Goal: Find contact information: Find contact information

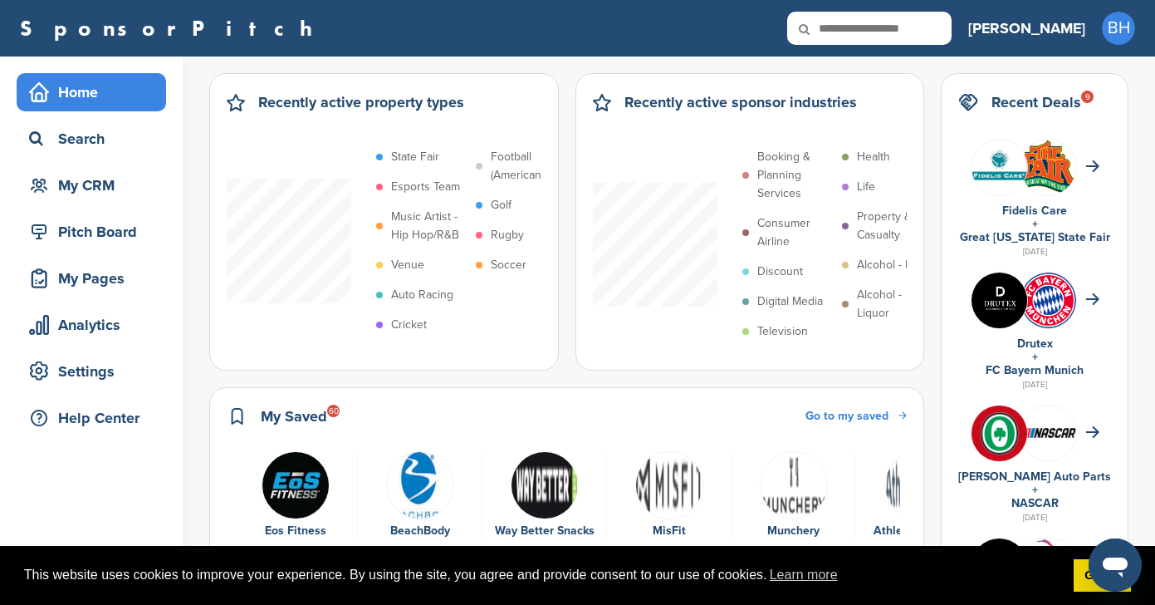
click at [298, 474] on img "1 of 6" at bounding box center [296, 485] width 68 height 68
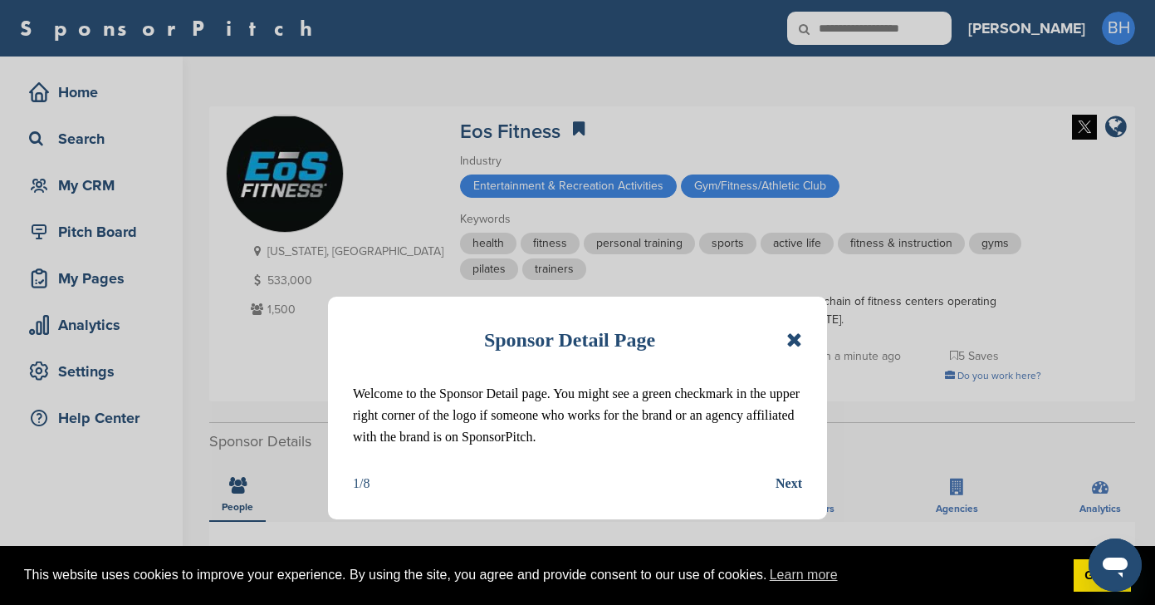
click at [797, 339] on icon at bounding box center [795, 340] width 16 height 20
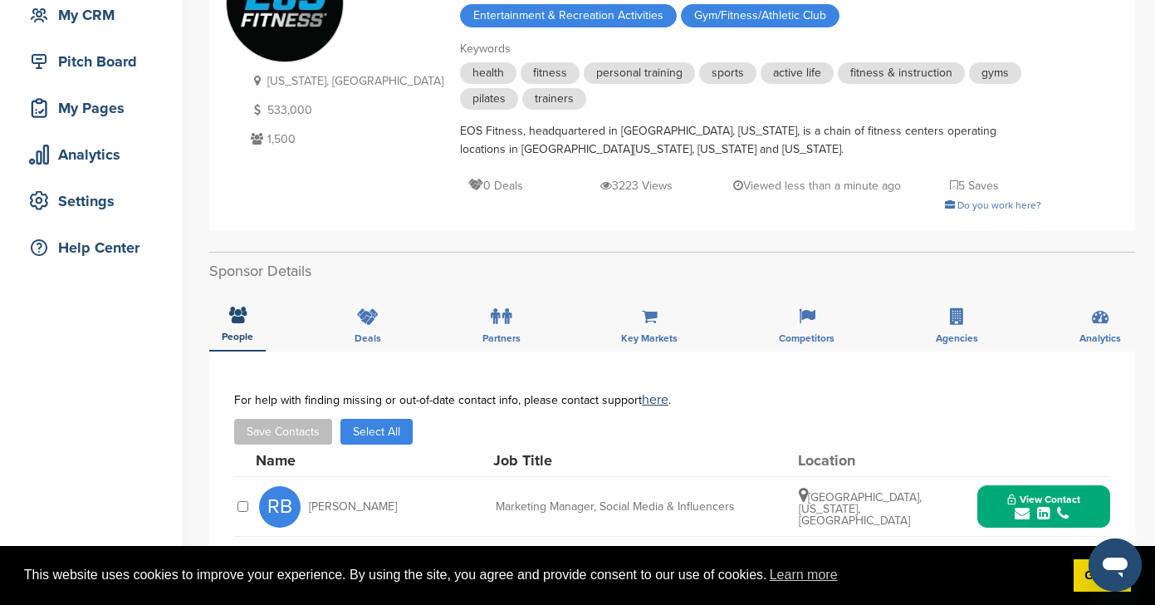
scroll to position [361, 0]
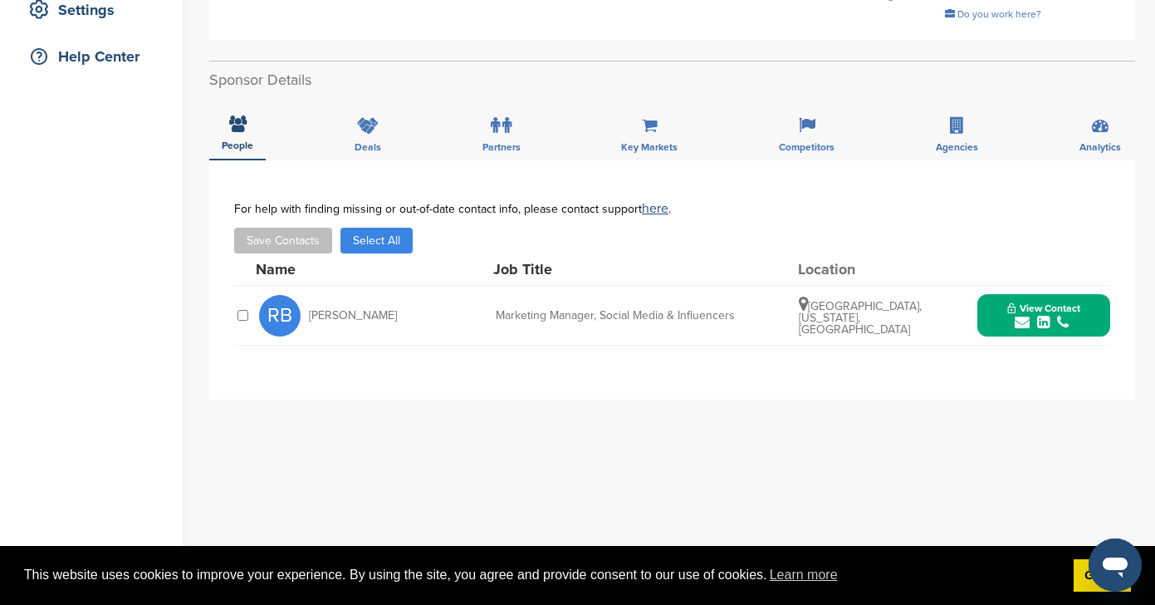
click at [1024, 307] on span "View Contact" at bounding box center [1044, 308] width 73 height 12
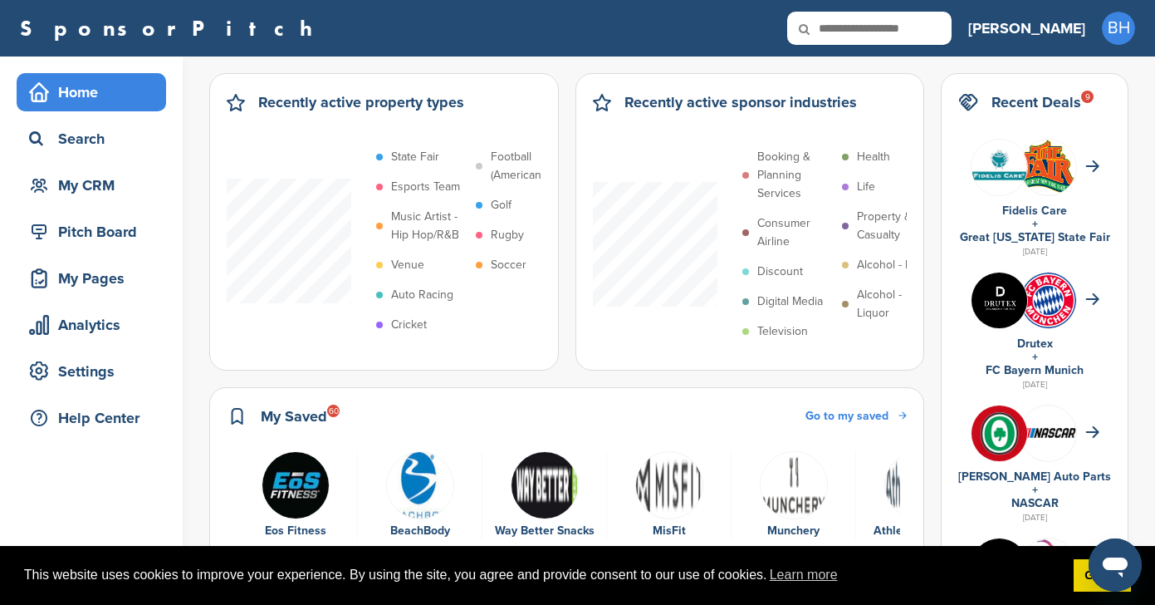
click at [418, 491] on img "2 of 6" at bounding box center [420, 485] width 68 height 68
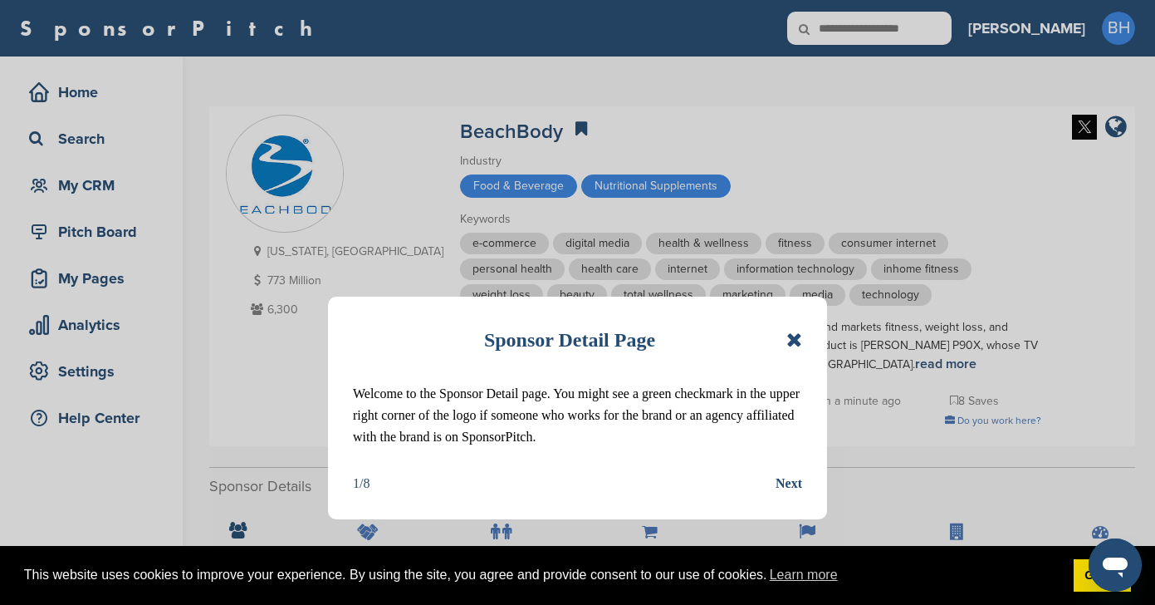
click at [794, 332] on icon at bounding box center [795, 340] width 16 height 20
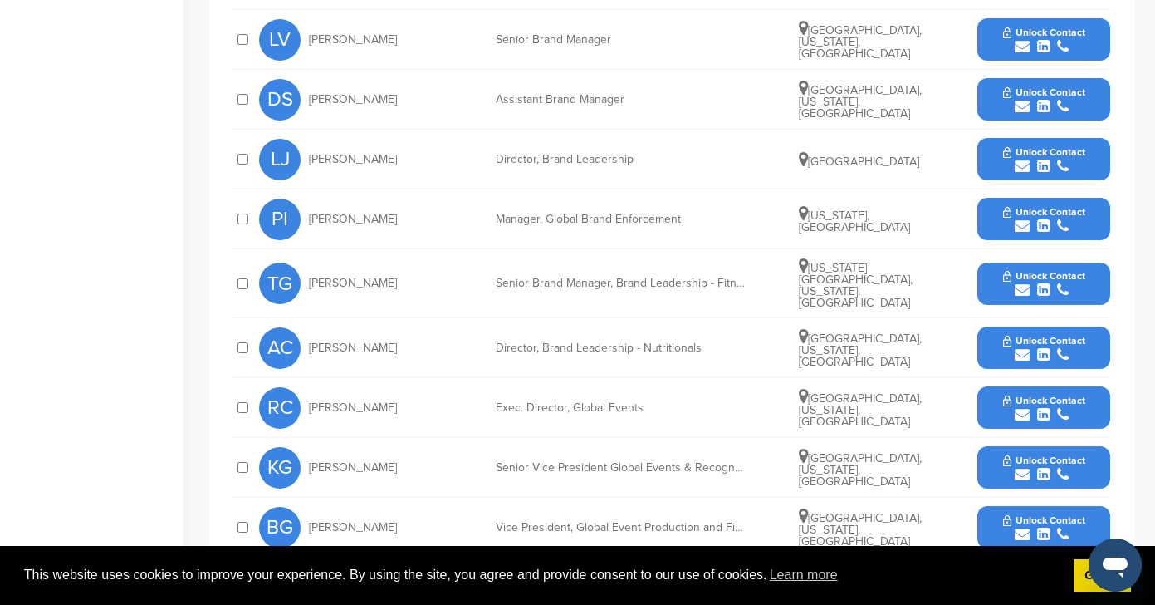
scroll to position [695, 0]
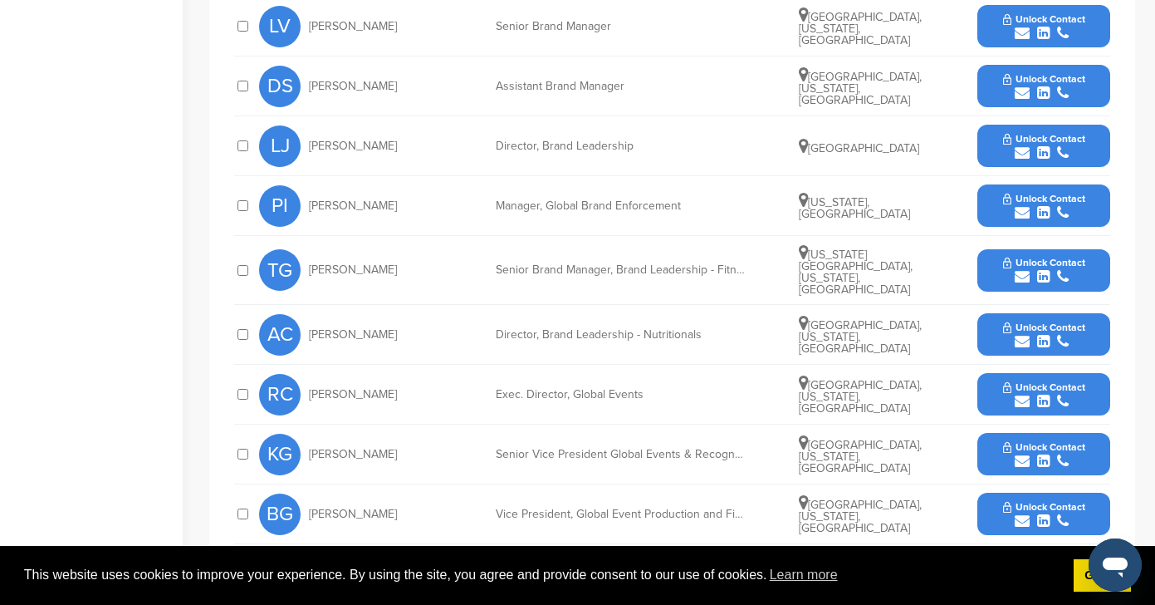
click at [1039, 381] on span "Unlock Contact" at bounding box center [1044, 387] width 82 height 12
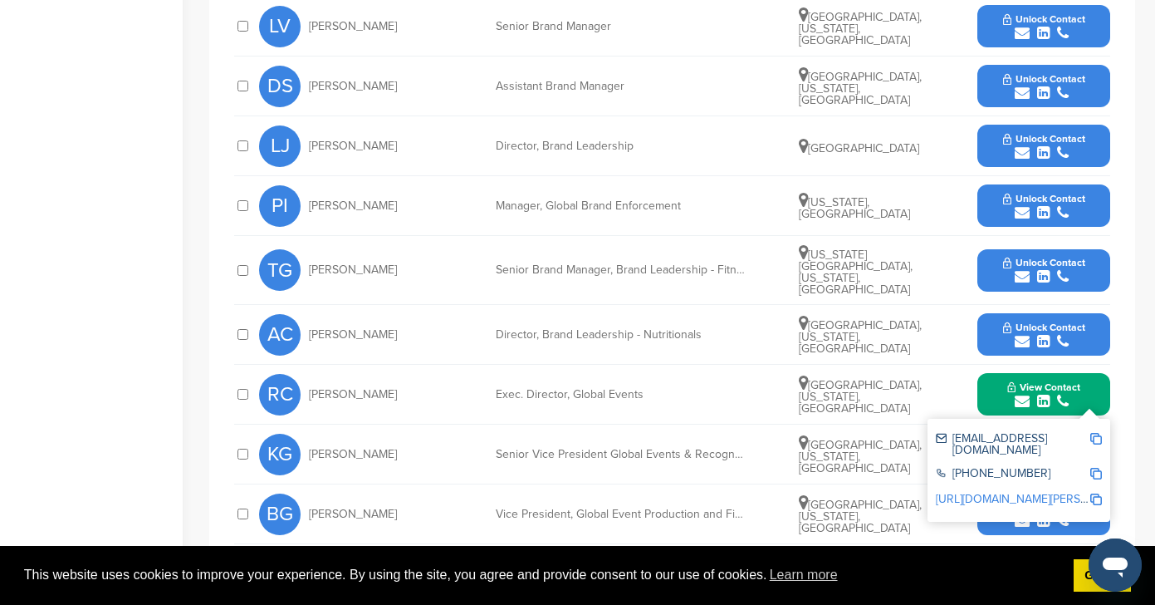
click at [1096, 433] on img at bounding box center [1097, 439] width 12 height 12
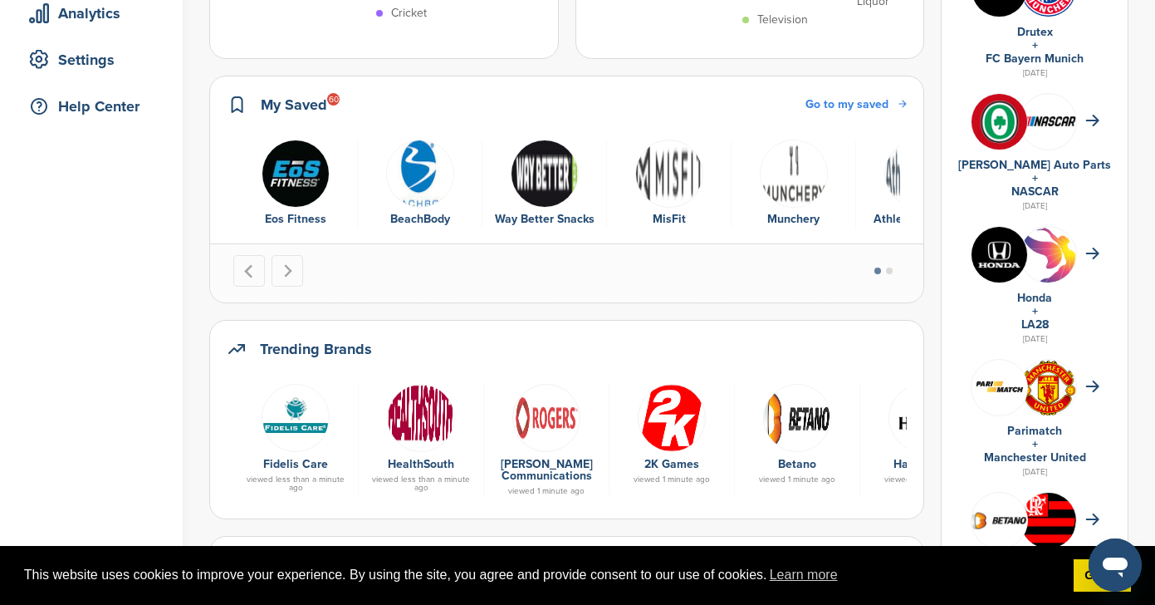
scroll to position [368, 0]
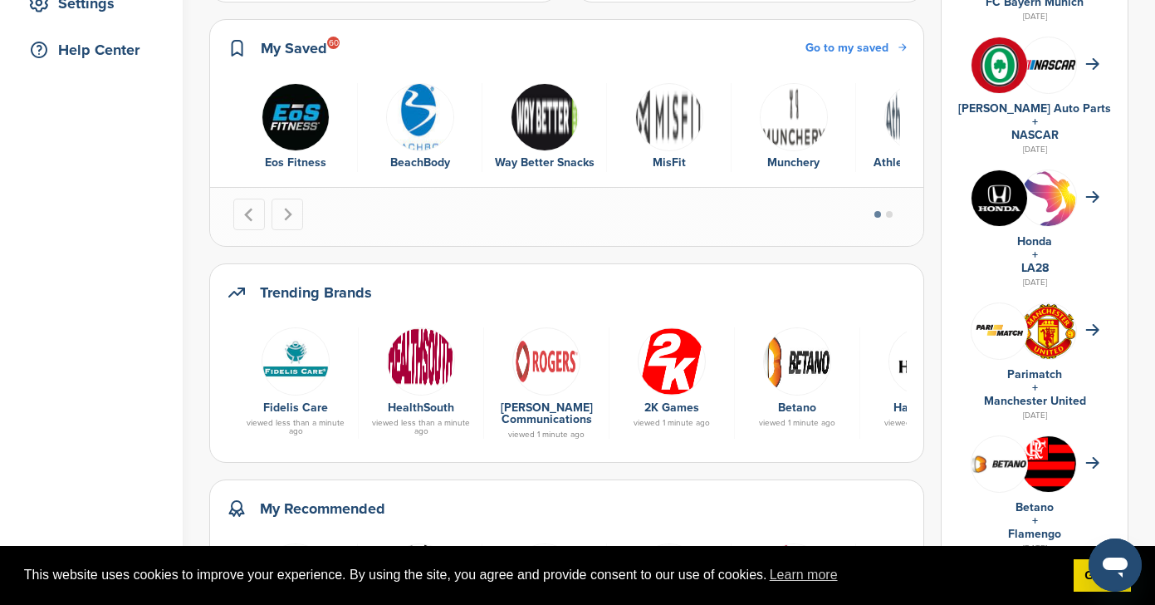
click at [522, 145] on div "3 of 6" at bounding box center [544, 116] width 107 height 66
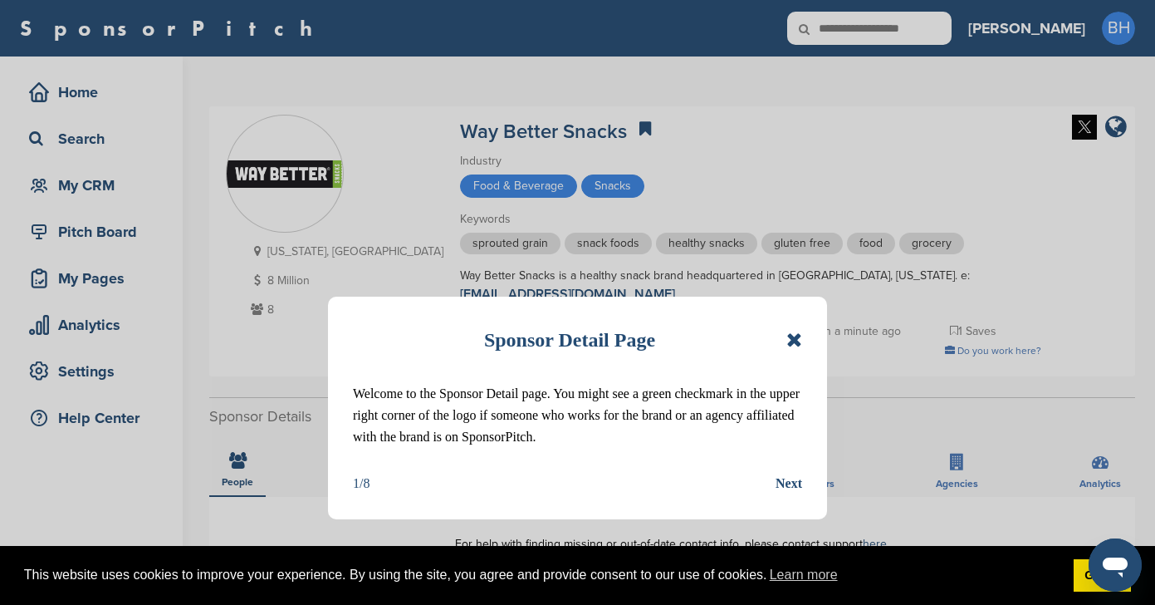
click at [800, 342] on icon at bounding box center [795, 340] width 16 height 20
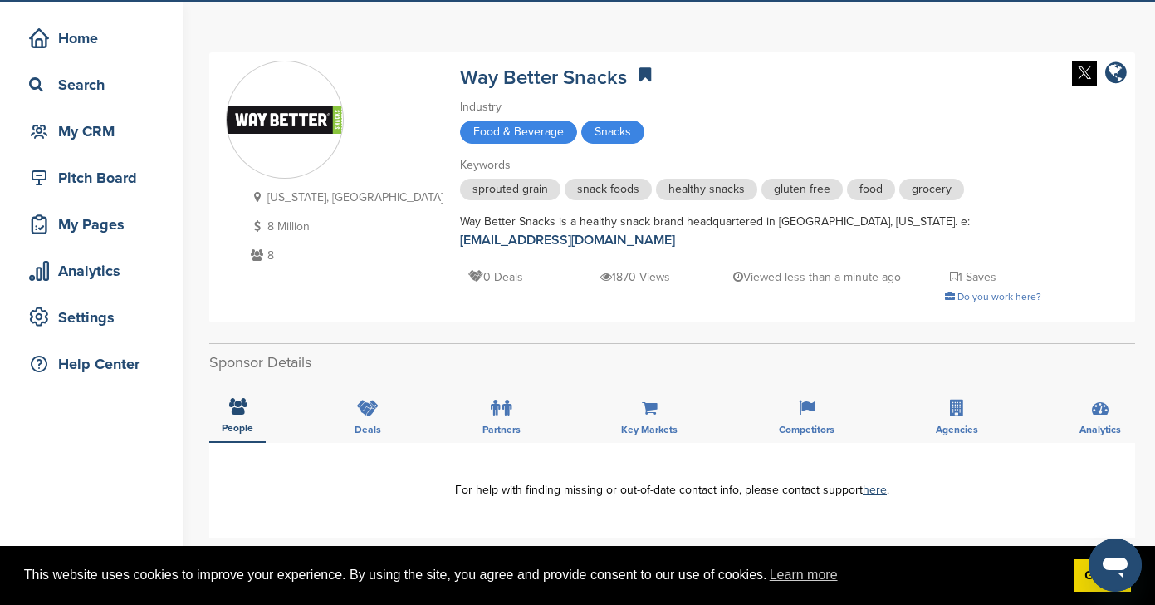
scroll to position [11, 0]
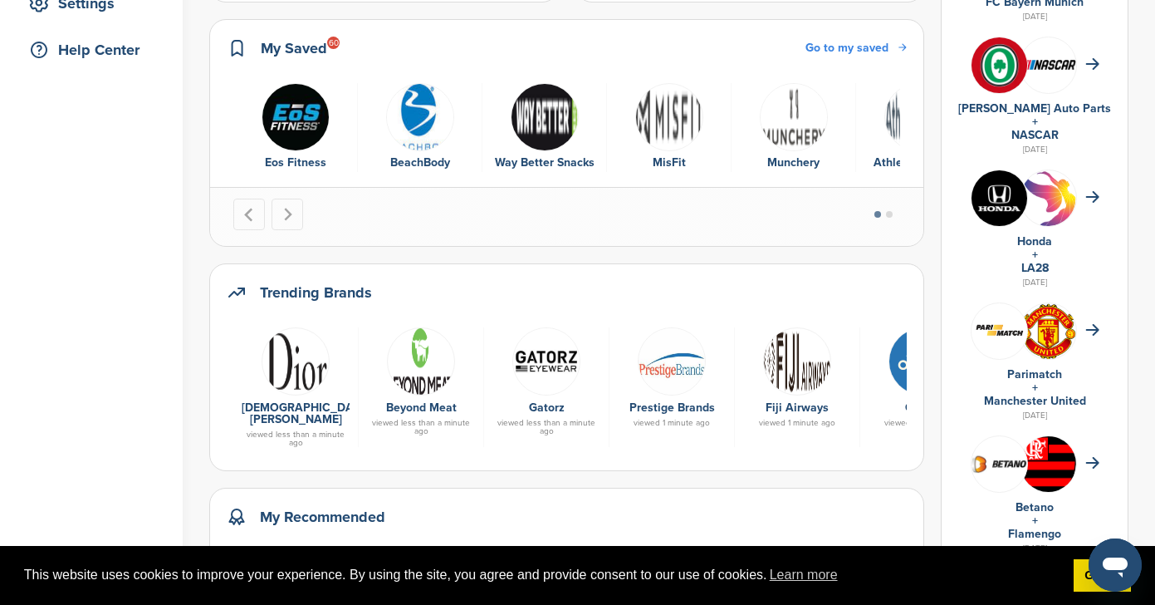
click at [864, 47] on span "Go to my saved" at bounding box center [847, 48] width 83 height 14
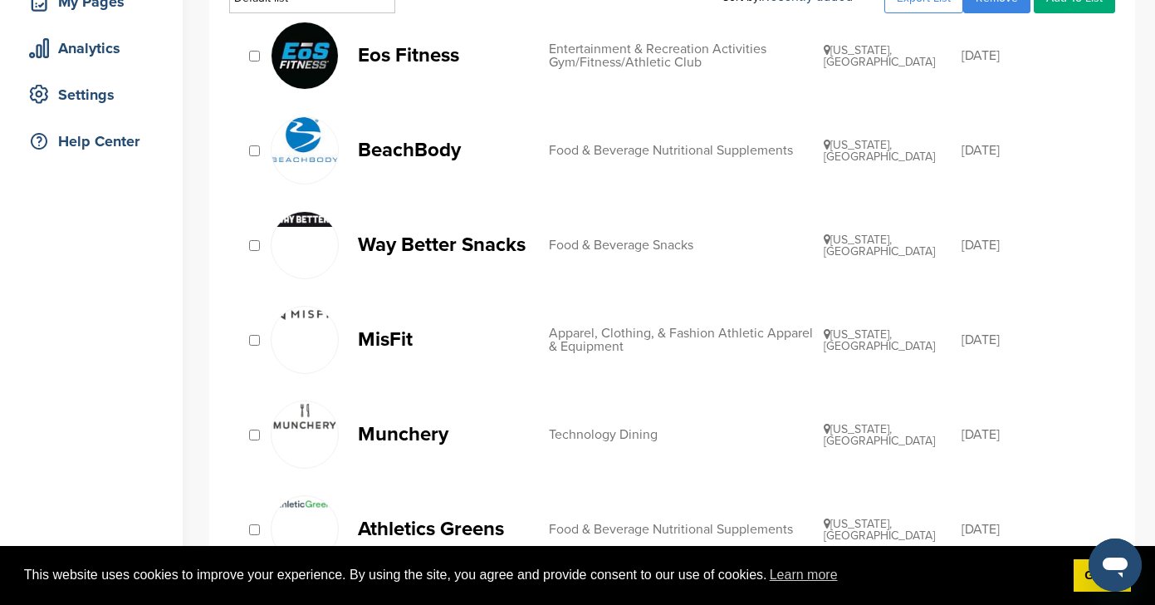
scroll to position [327, 0]
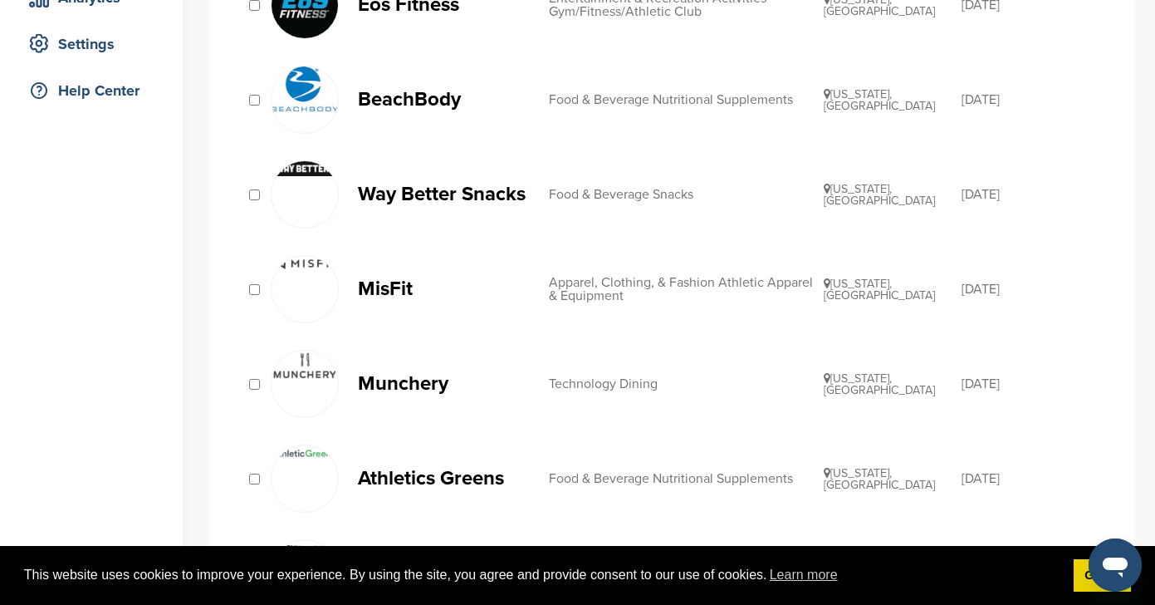
click at [375, 280] on p "MisFit" at bounding box center [445, 288] width 174 height 21
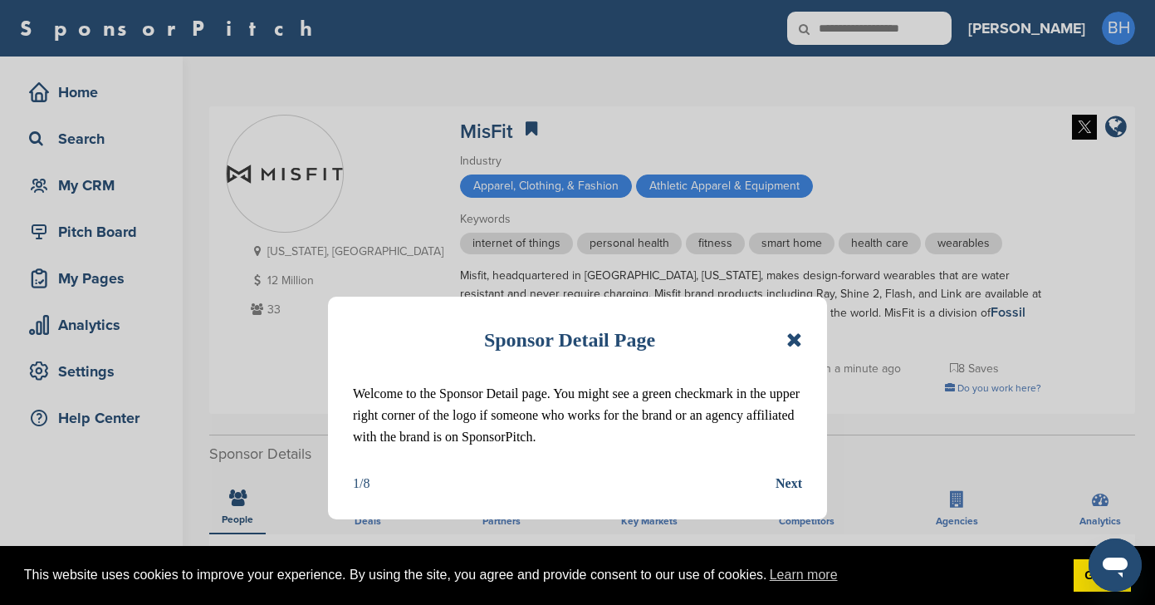
click at [787, 333] on icon at bounding box center [795, 340] width 16 height 20
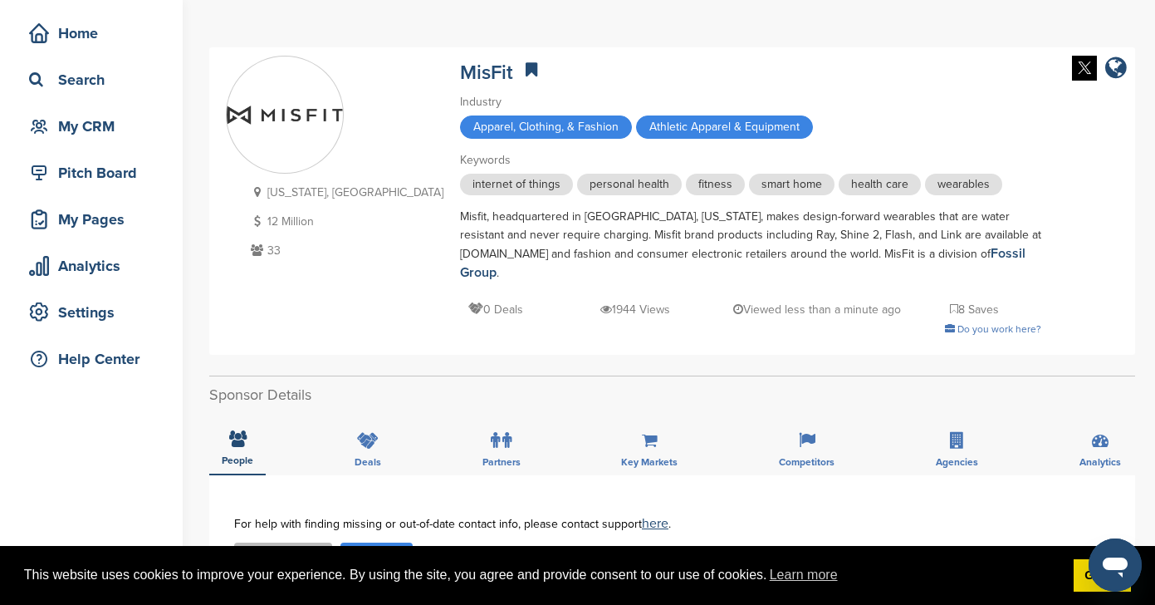
scroll to position [228, 0]
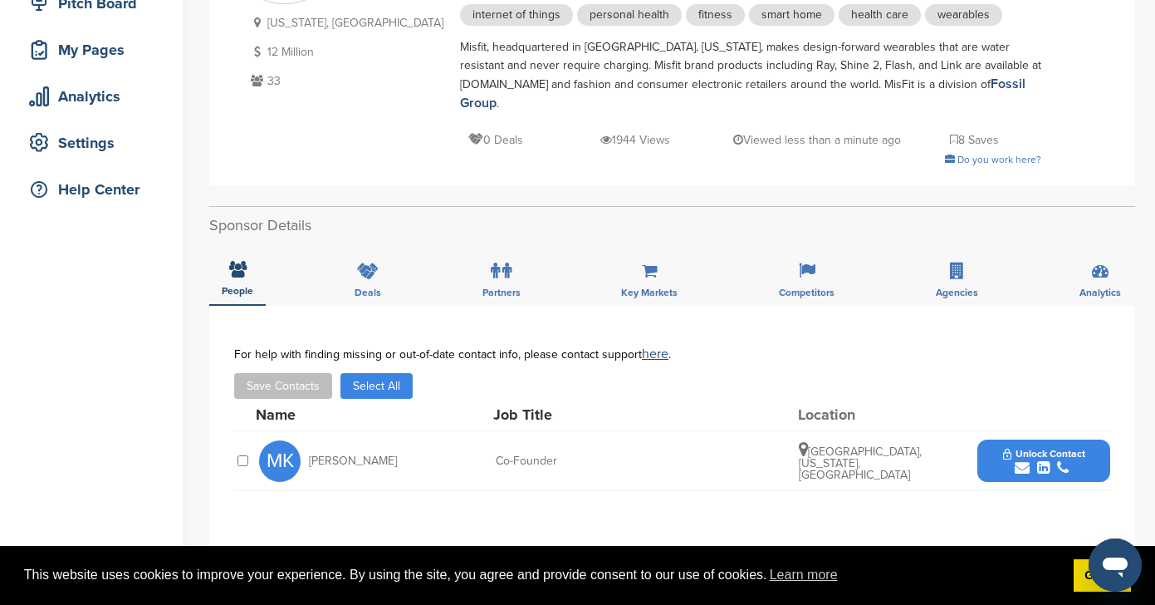
click at [239, 453] on div at bounding box center [242, 461] width 17 height 16
click at [1065, 448] on span "Unlock Contact" at bounding box center [1044, 454] width 82 height 12
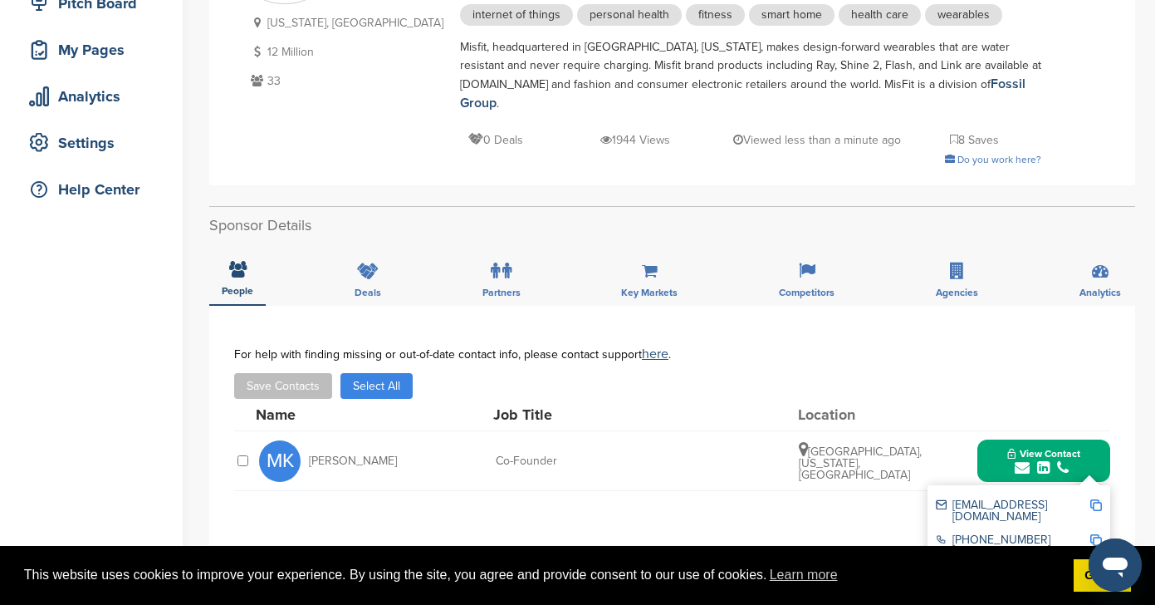
scroll to position [360, 0]
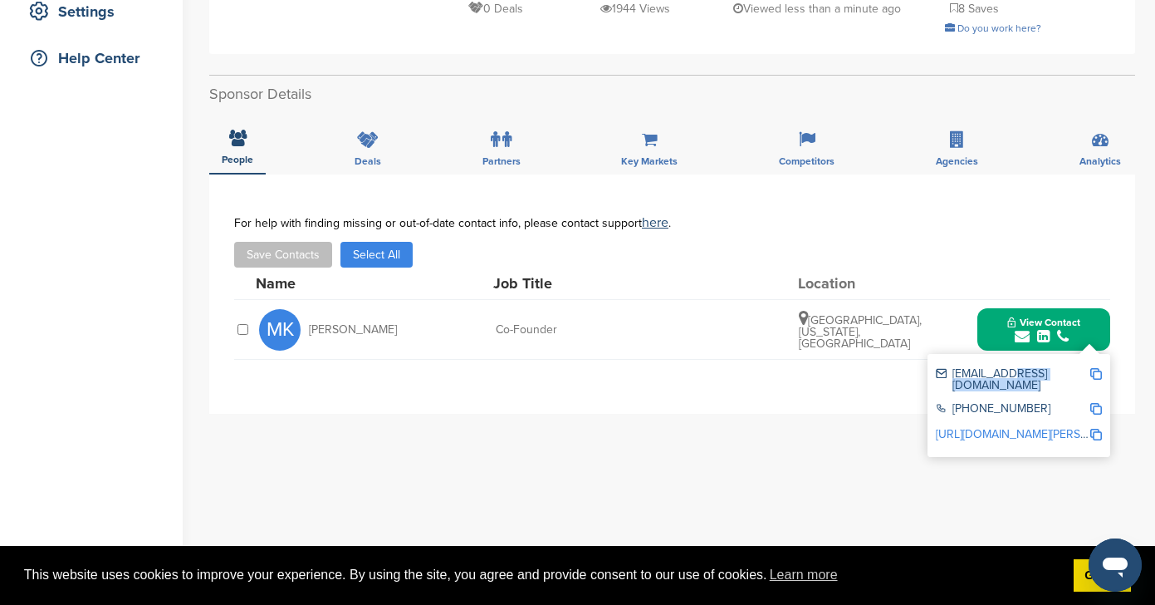
drag, startPoint x: 1008, startPoint y: 356, endPoint x: 1095, endPoint y: 357, distance: 86.4
click at [1095, 362] on div "mkolbert@agencymisfit.com" at bounding box center [1019, 379] width 166 height 35
copy div "agencymisfit.com"
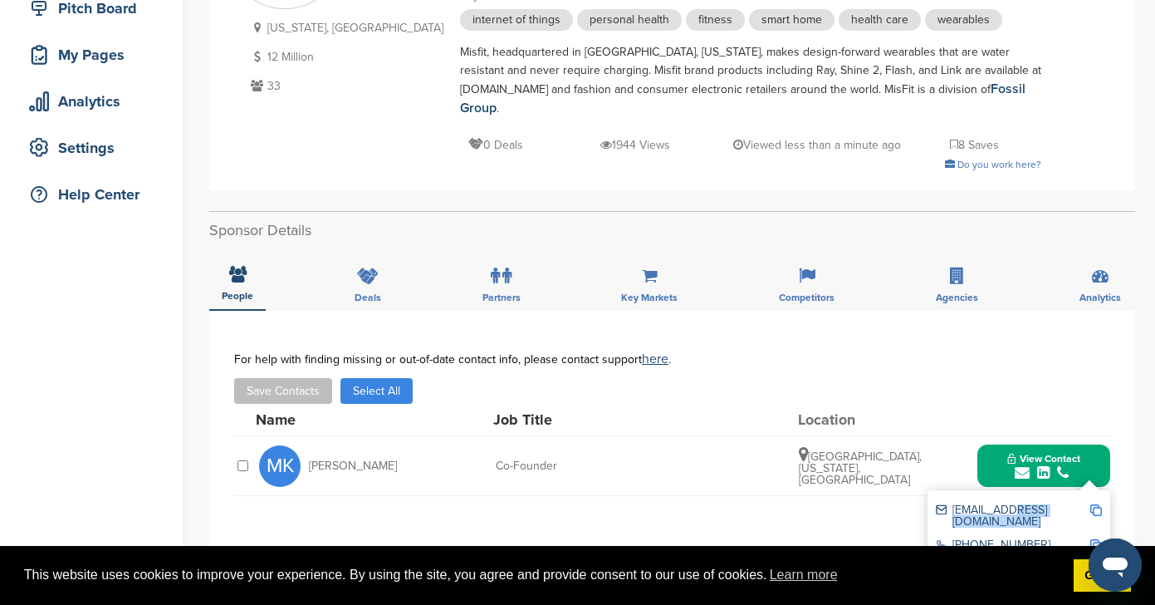
scroll to position [233, 0]
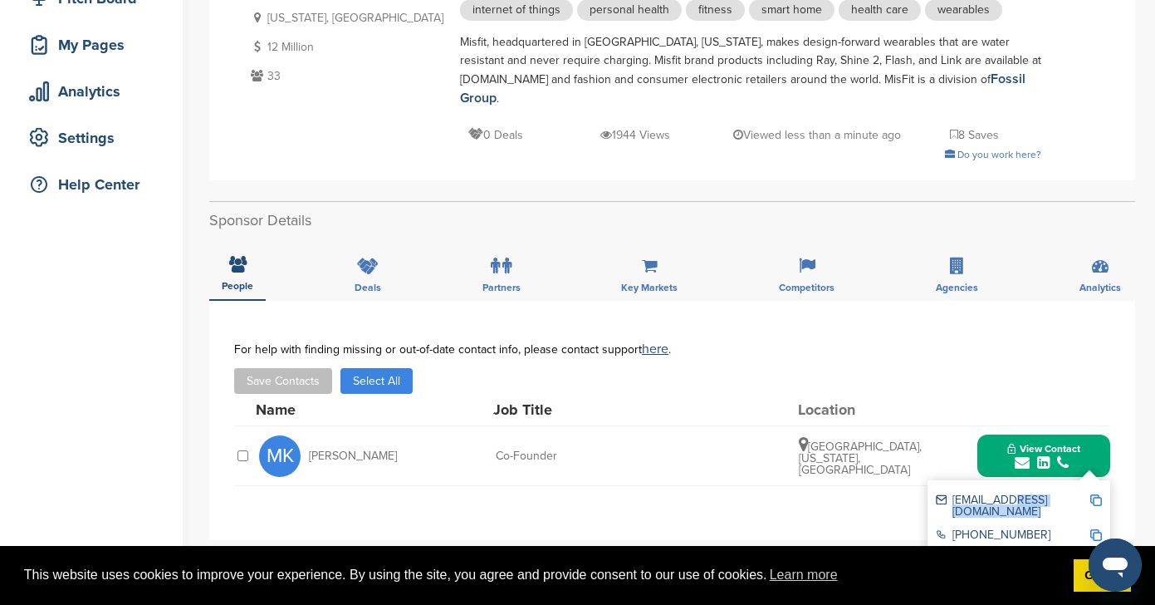
click at [1062, 443] on span "View Contact" at bounding box center [1044, 449] width 73 height 12
click at [1061, 443] on span "View Contact" at bounding box center [1044, 449] width 73 height 12
click at [1096, 494] on img at bounding box center [1097, 500] width 12 height 12
copy div "agencymisfit.com"
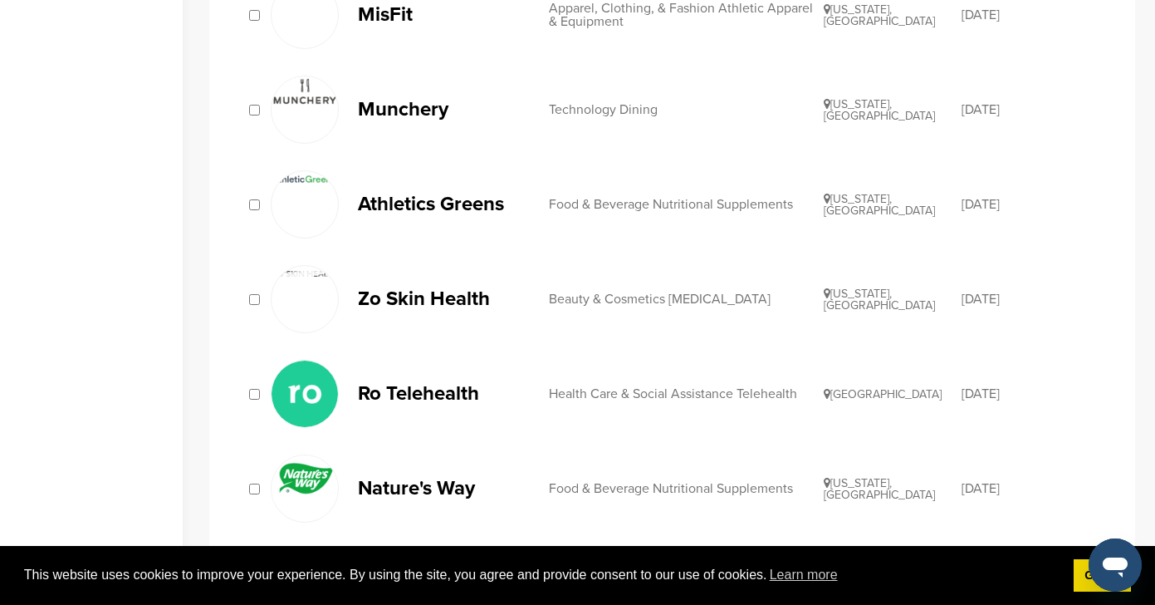
scroll to position [624, 0]
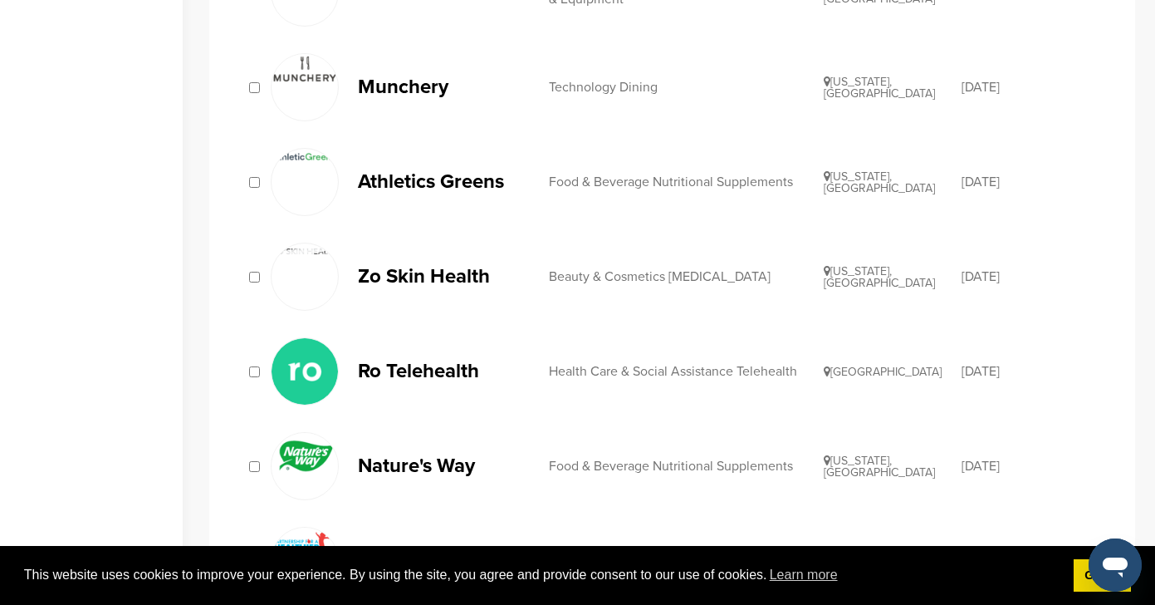
click at [440, 180] on p "Athletics Greens" at bounding box center [445, 181] width 174 height 21
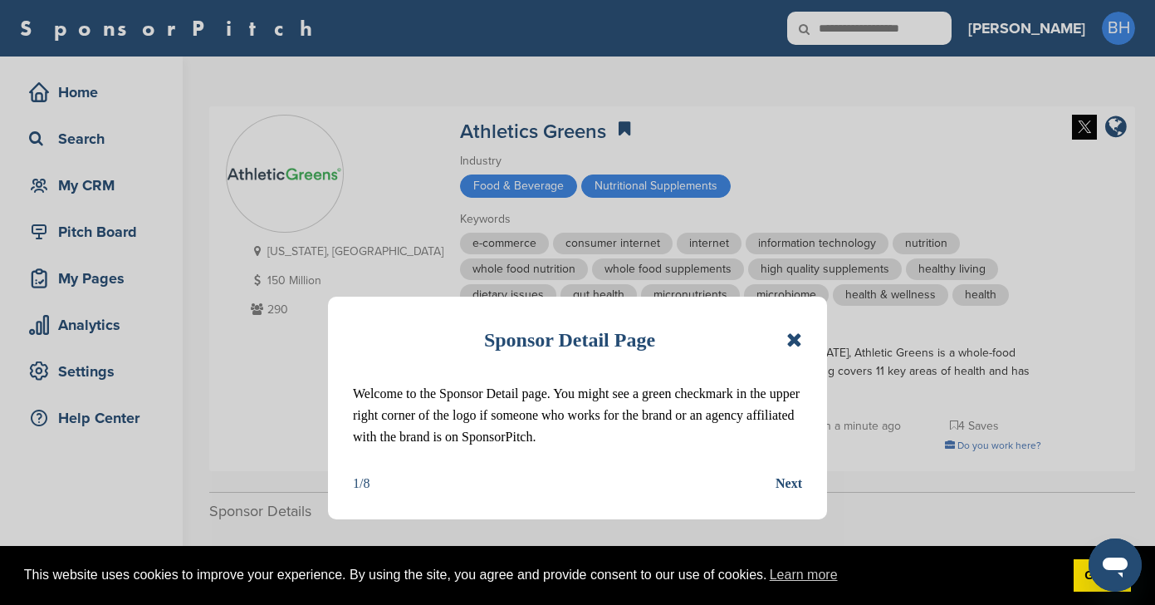
click at [807, 339] on div "Sponsor Detail Page Welcome to the Sponsor Detail page. You might see a green c…" at bounding box center [577, 408] width 499 height 223
click at [792, 339] on icon at bounding box center [795, 340] width 16 height 20
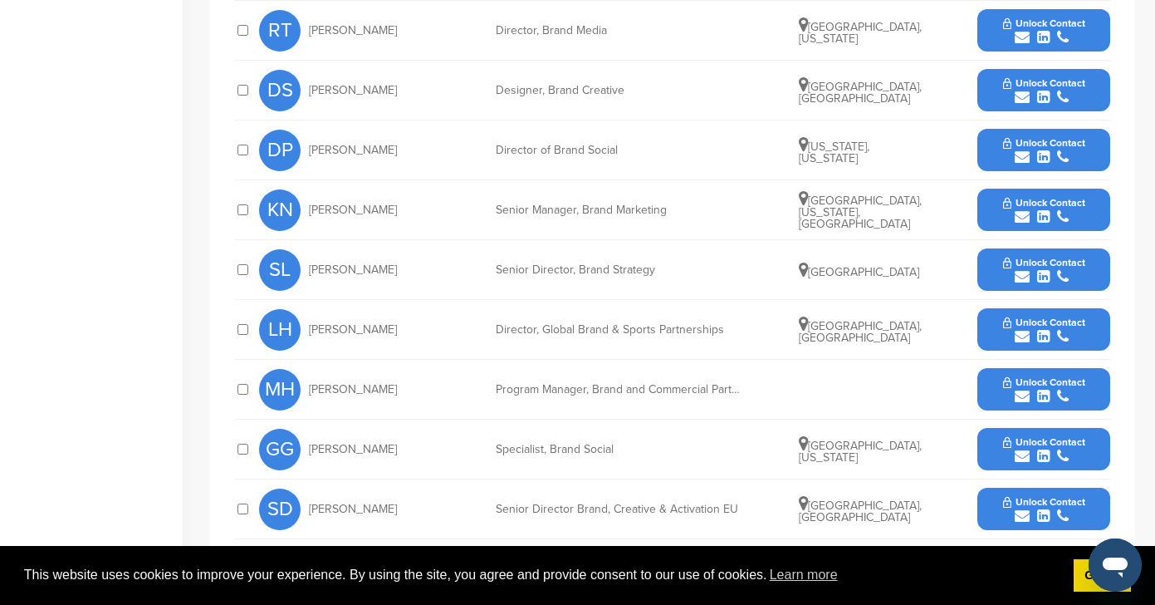
scroll to position [669, 0]
